Goal: Find specific page/section: Find specific page/section

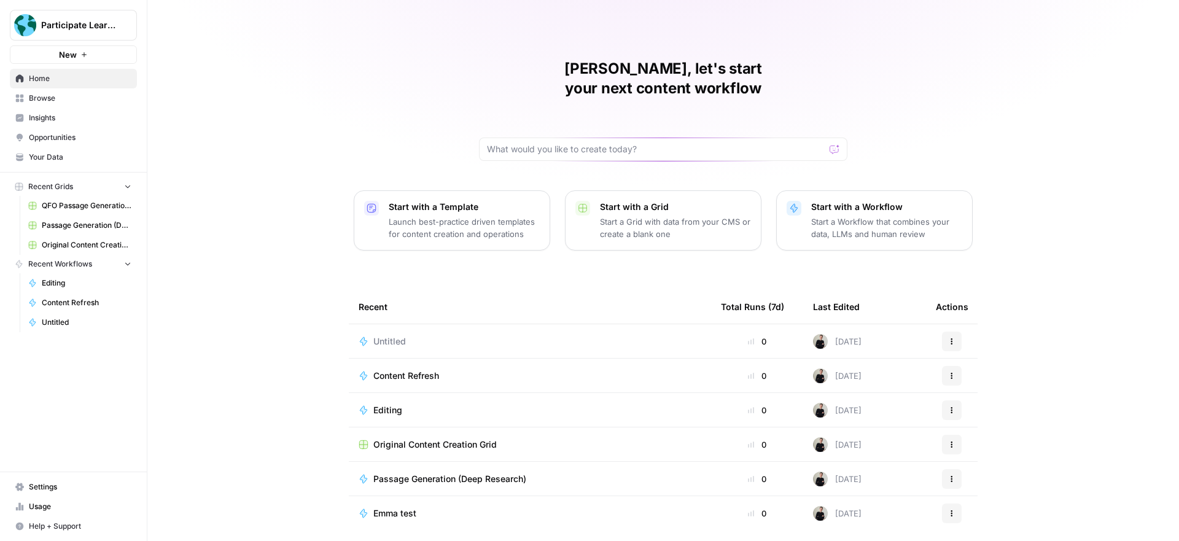
click at [69, 20] on span "Participate Learning" at bounding box center [78, 25] width 74 height 12
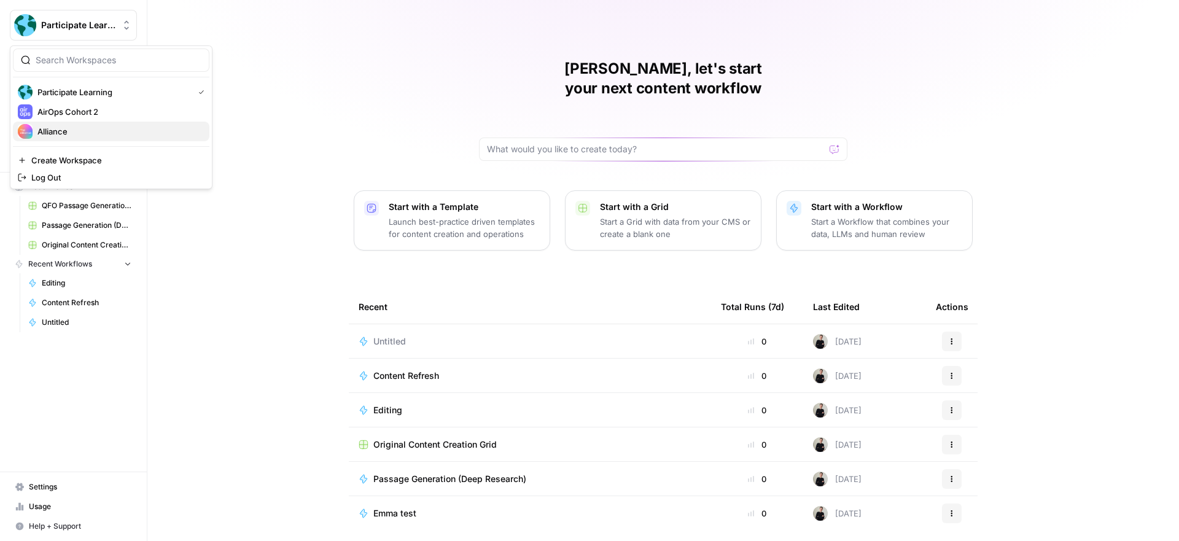
click at [74, 128] on span "Alliance" at bounding box center [118, 131] width 162 height 12
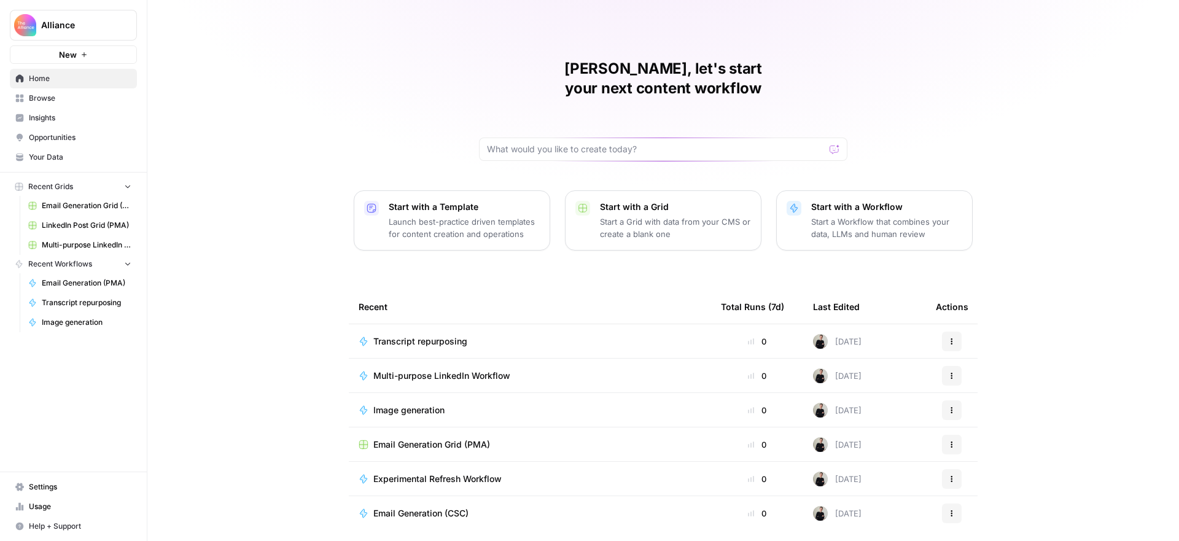
drag, startPoint x: 68, startPoint y: 99, endPoint x: 133, endPoint y: 107, distance: 65.0
click at [68, 99] on span "Browse" at bounding box center [80, 98] width 103 height 11
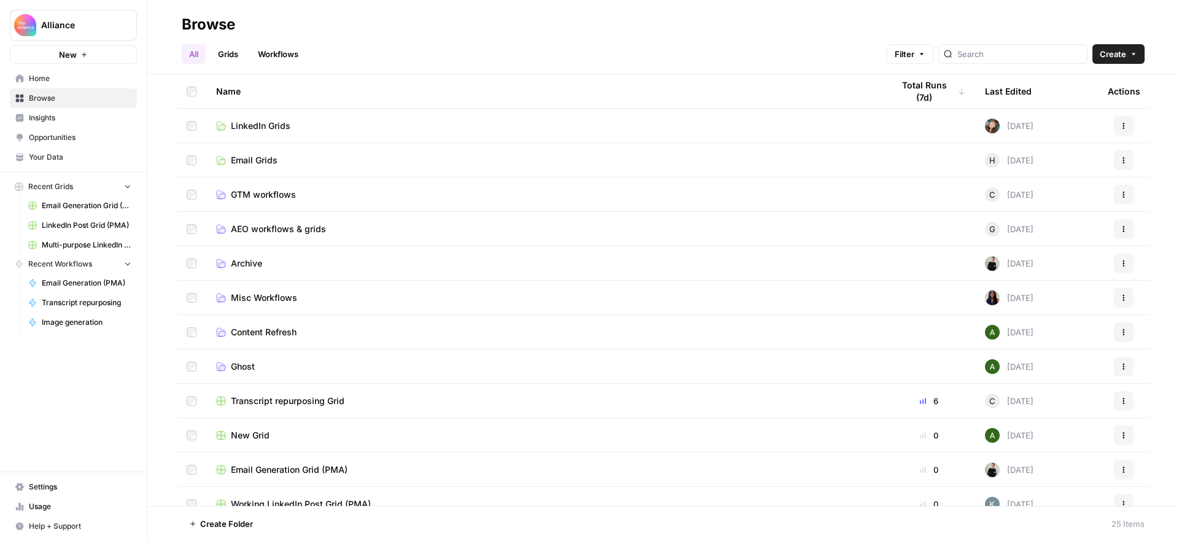
click at [41, 505] on span "Usage" at bounding box center [80, 506] width 103 height 11
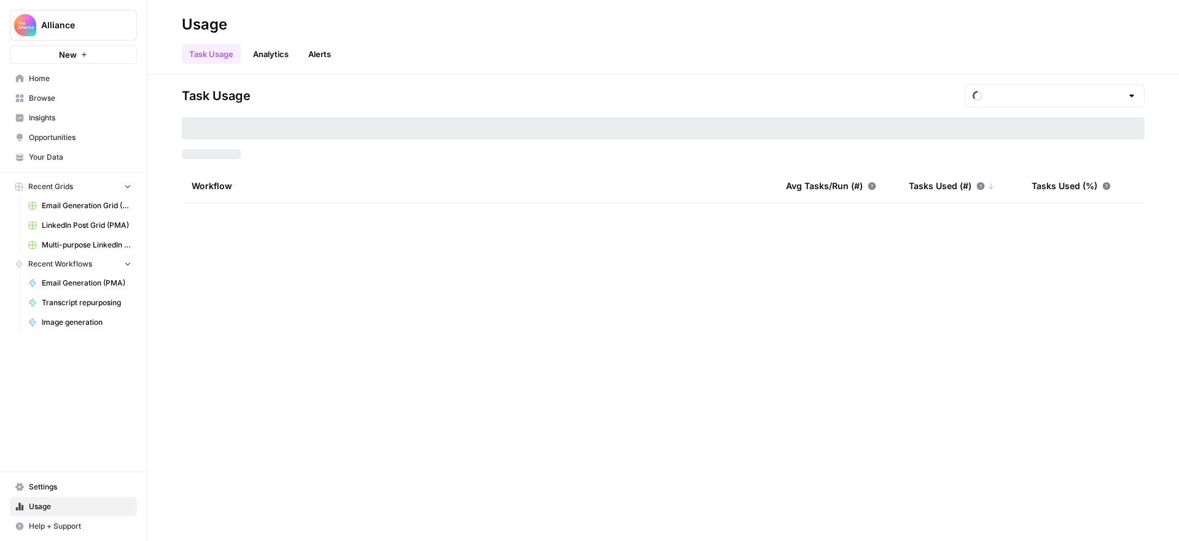
type input "September Tasks"
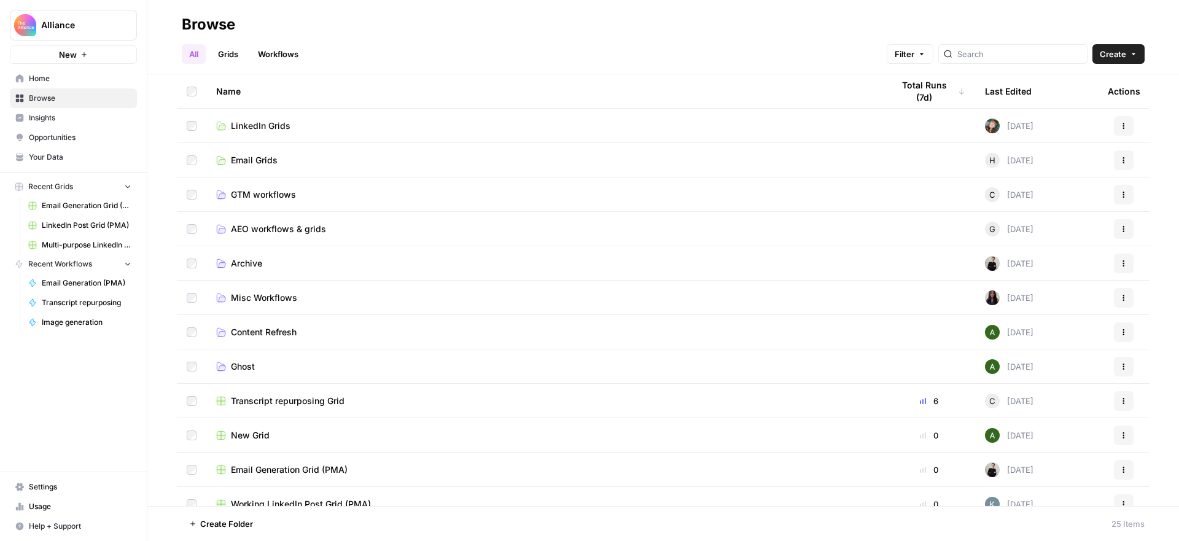
click at [282, 328] on span "Content Refresh" at bounding box center [264, 332] width 66 height 12
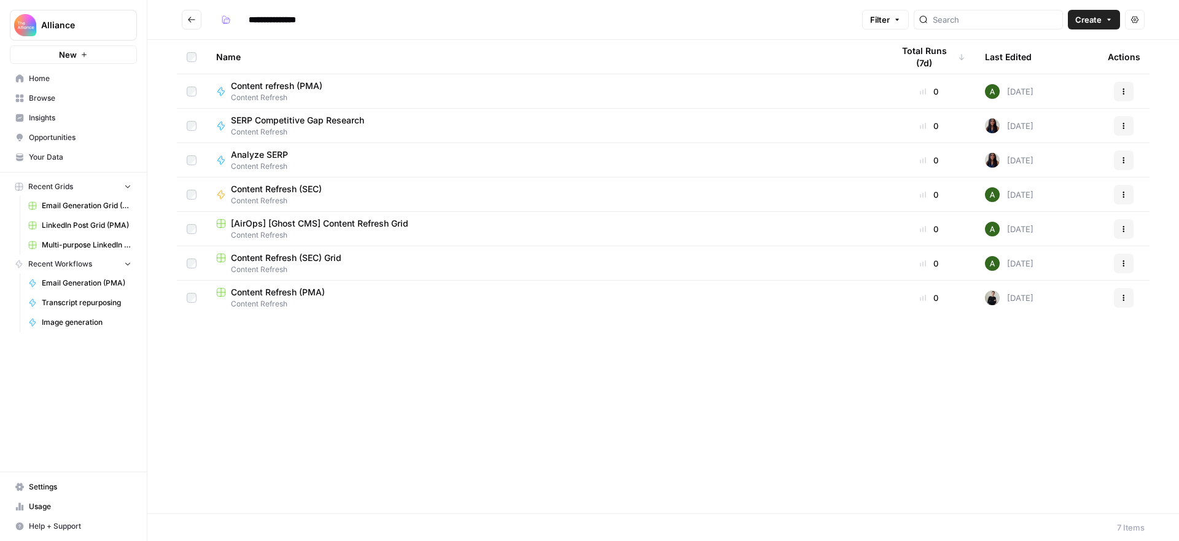
click at [189, 19] on icon "Go back" at bounding box center [191, 19] width 9 height 9
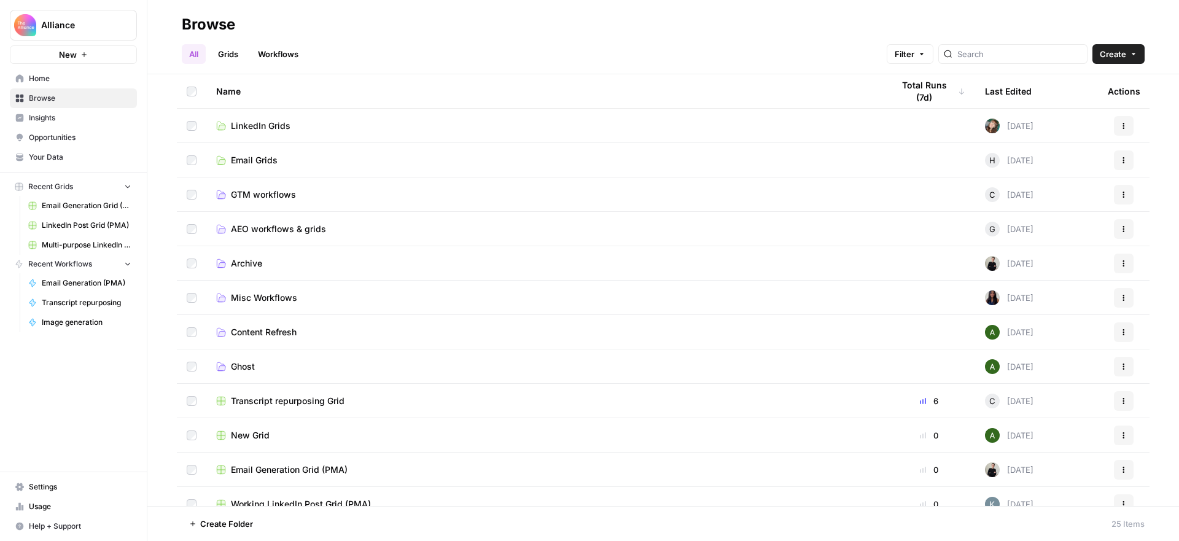
click at [277, 54] on link "Workflows" at bounding box center [277, 54] width 55 height 20
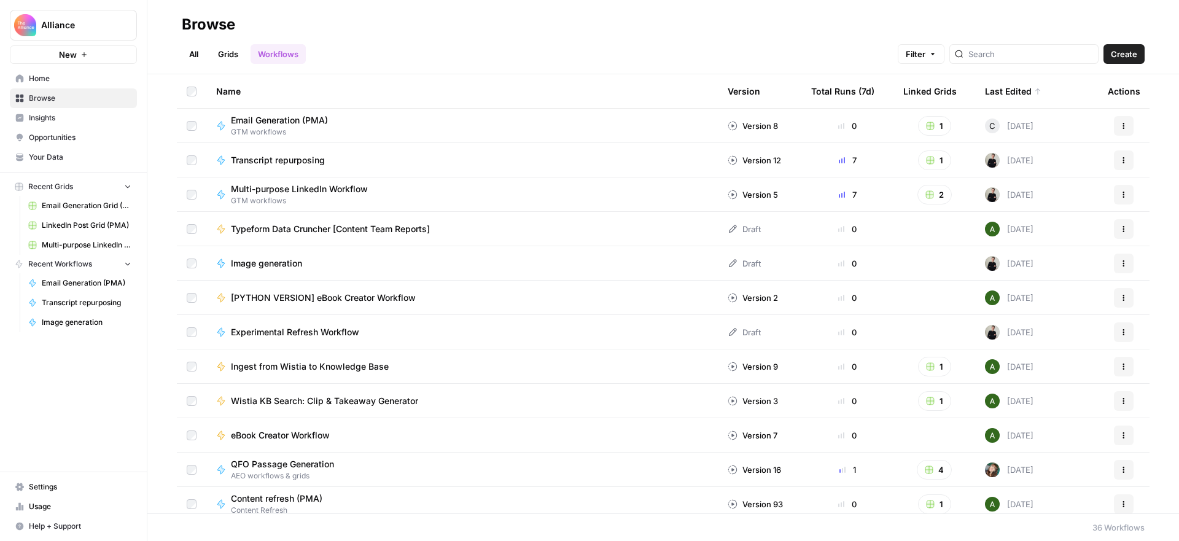
click at [354, 331] on span "Experimental Refresh Workflow" at bounding box center [295, 332] width 128 height 12
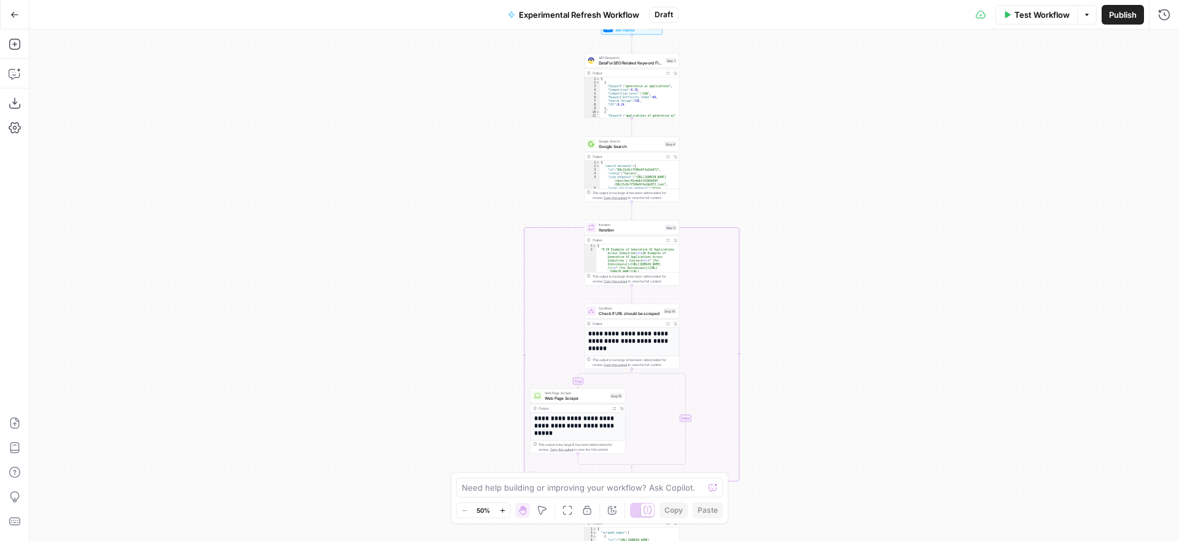
click at [760, 388] on div "true false Workflow Set Inputs Inputs SEO Research DataForSEO Related Keyword F…" at bounding box center [603, 284] width 1149 height 511
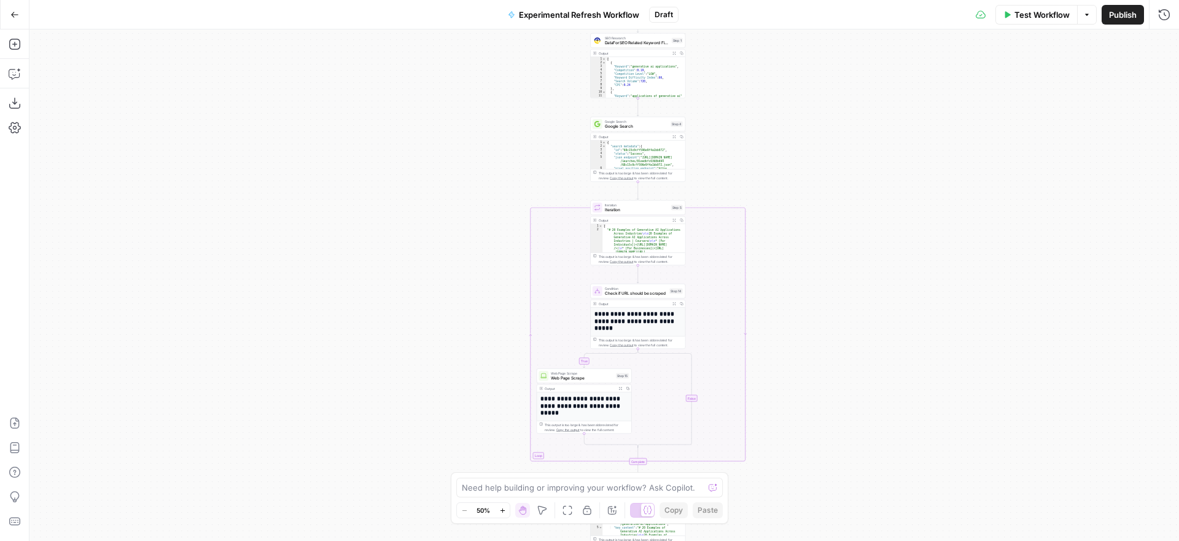
click at [476, 381] on div "true false Workflow Set Inputs Inputs SEO Research DataForSEO Related Keyword F…" at bounding box center [603, 284] width 1149 height 511
